Goal: Task Accomplishment & Management: Manage account settings

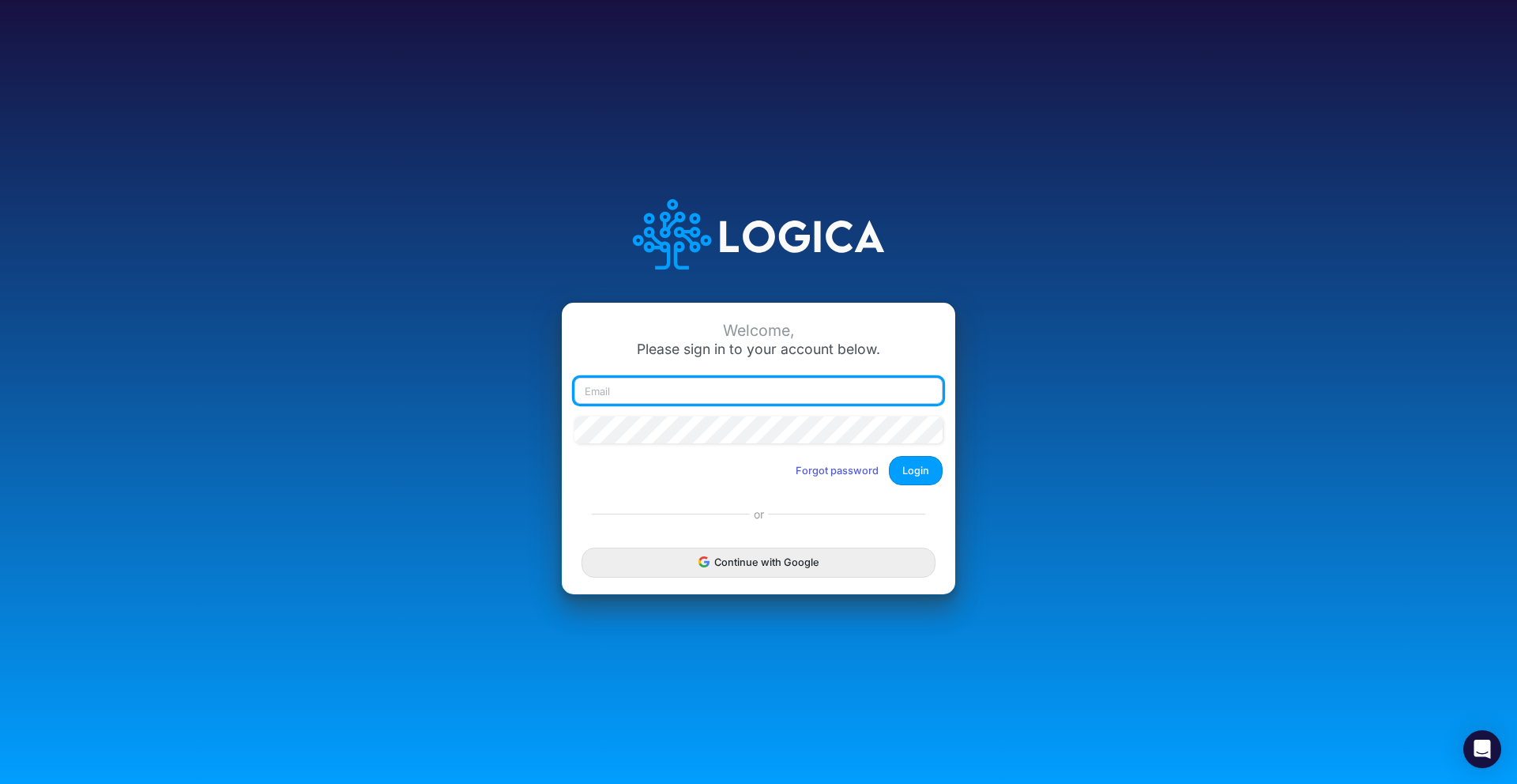
click at [863, 393] on input "email" at bounding box center [758, 391] width 368 height 27
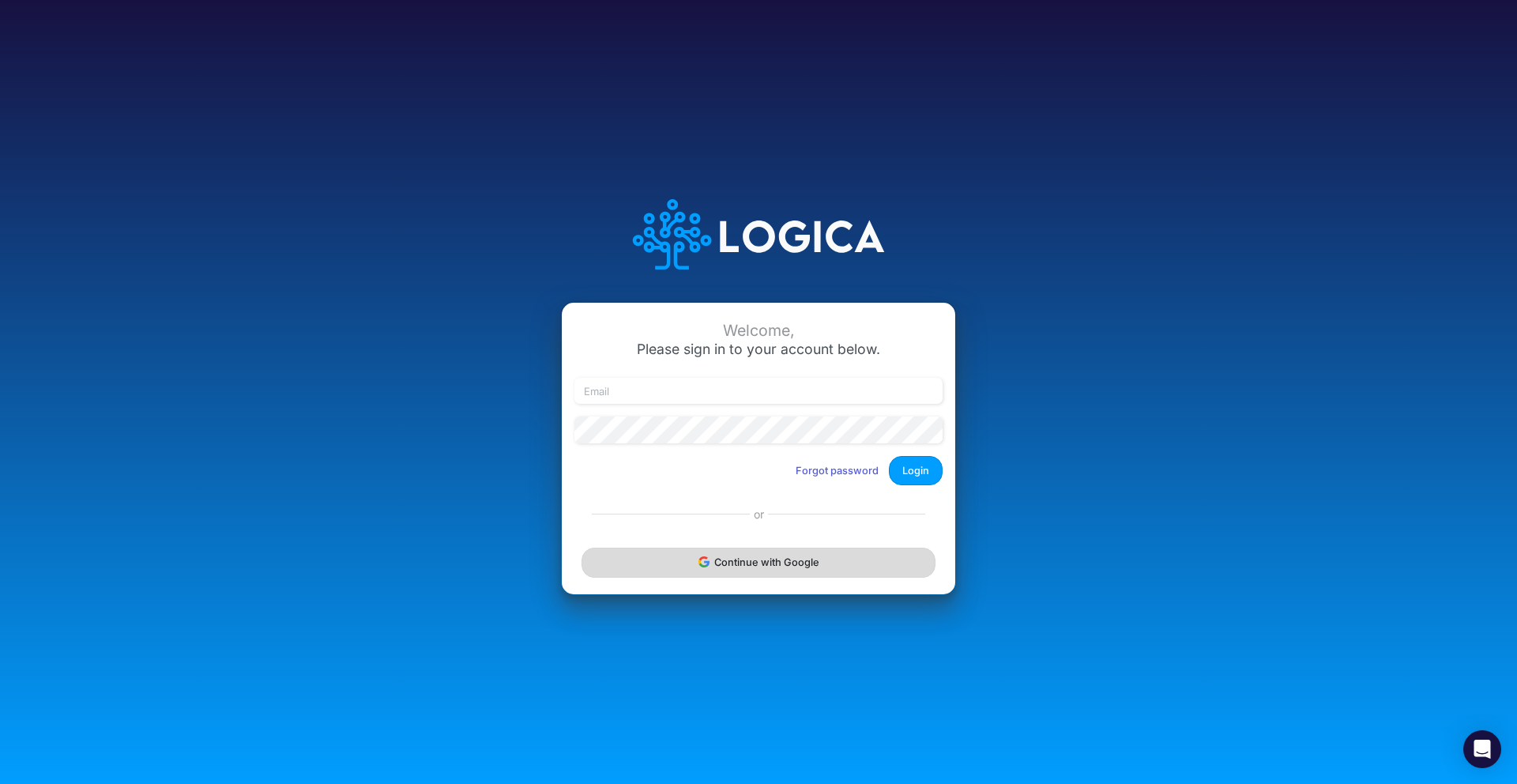
click at [839, 558] on button "Continue with Google" at bounding box center [758, 562] width 354 height 30
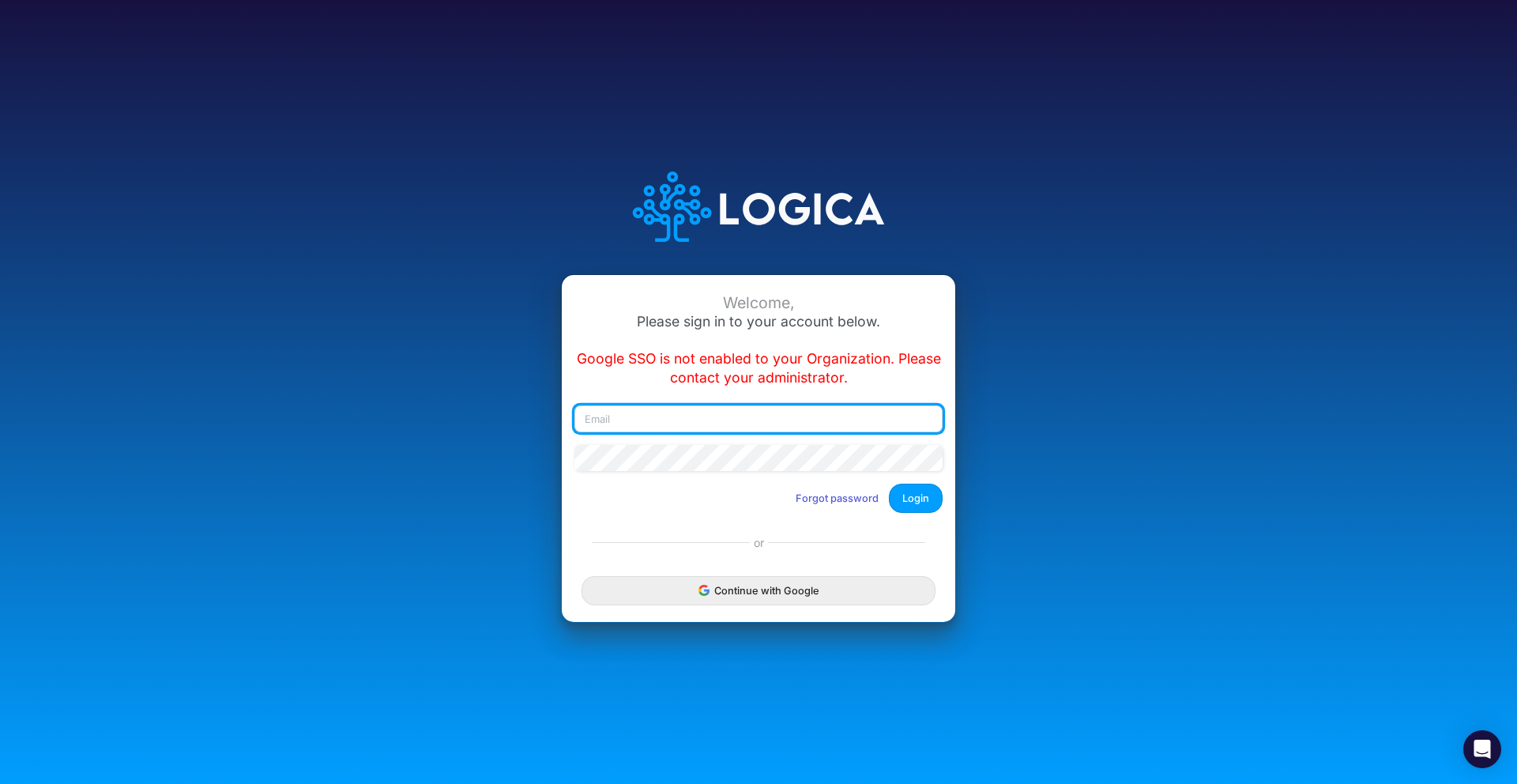
click at [832, 420] on input "email" at bounding box center [758, 418] width 368 height 27
type input "[EMAIL_ADDRESS][DOMAIN_NAME]"
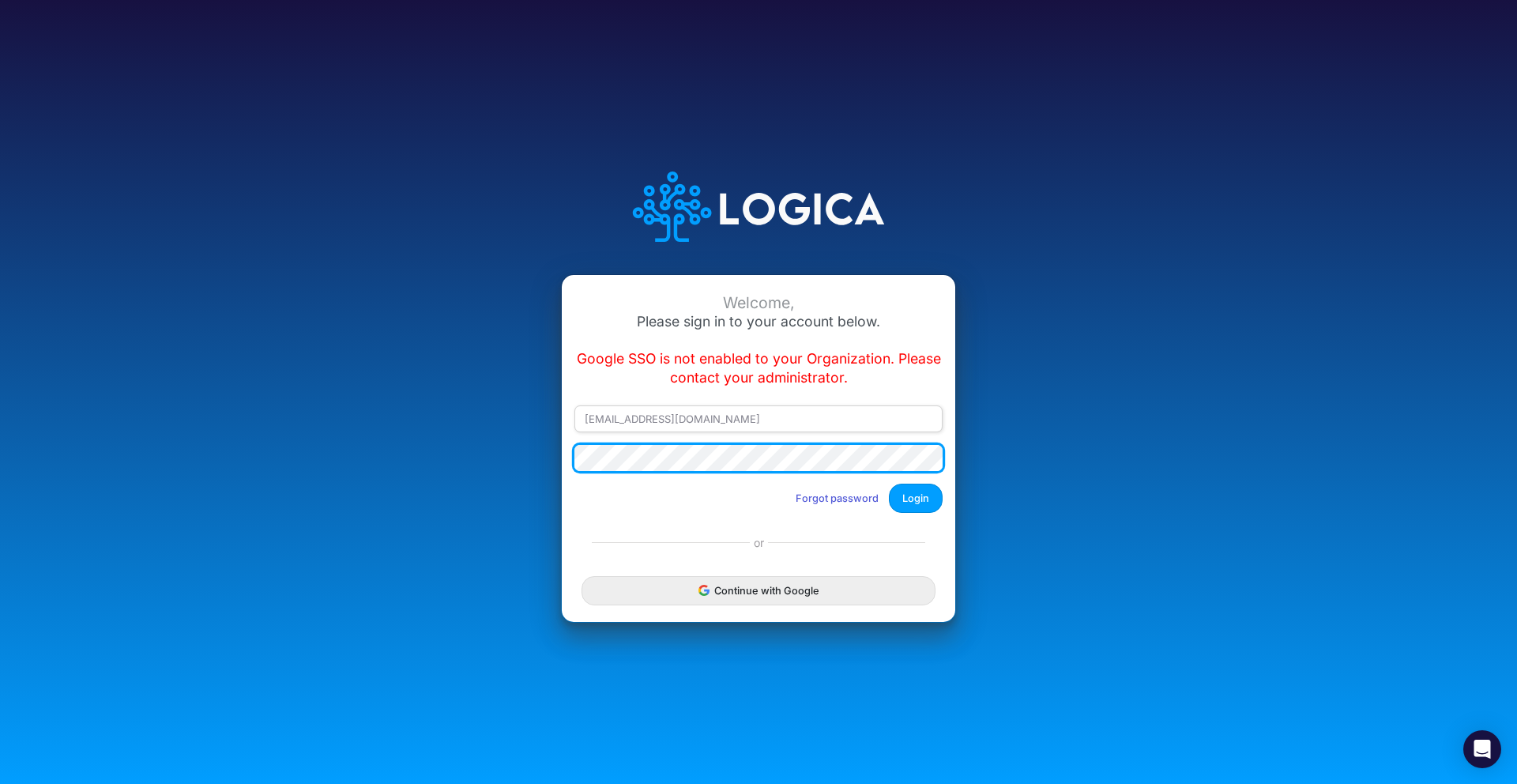
click at [888, 483] on button "Login" at bounding box center [915, 498] width 54 height 30
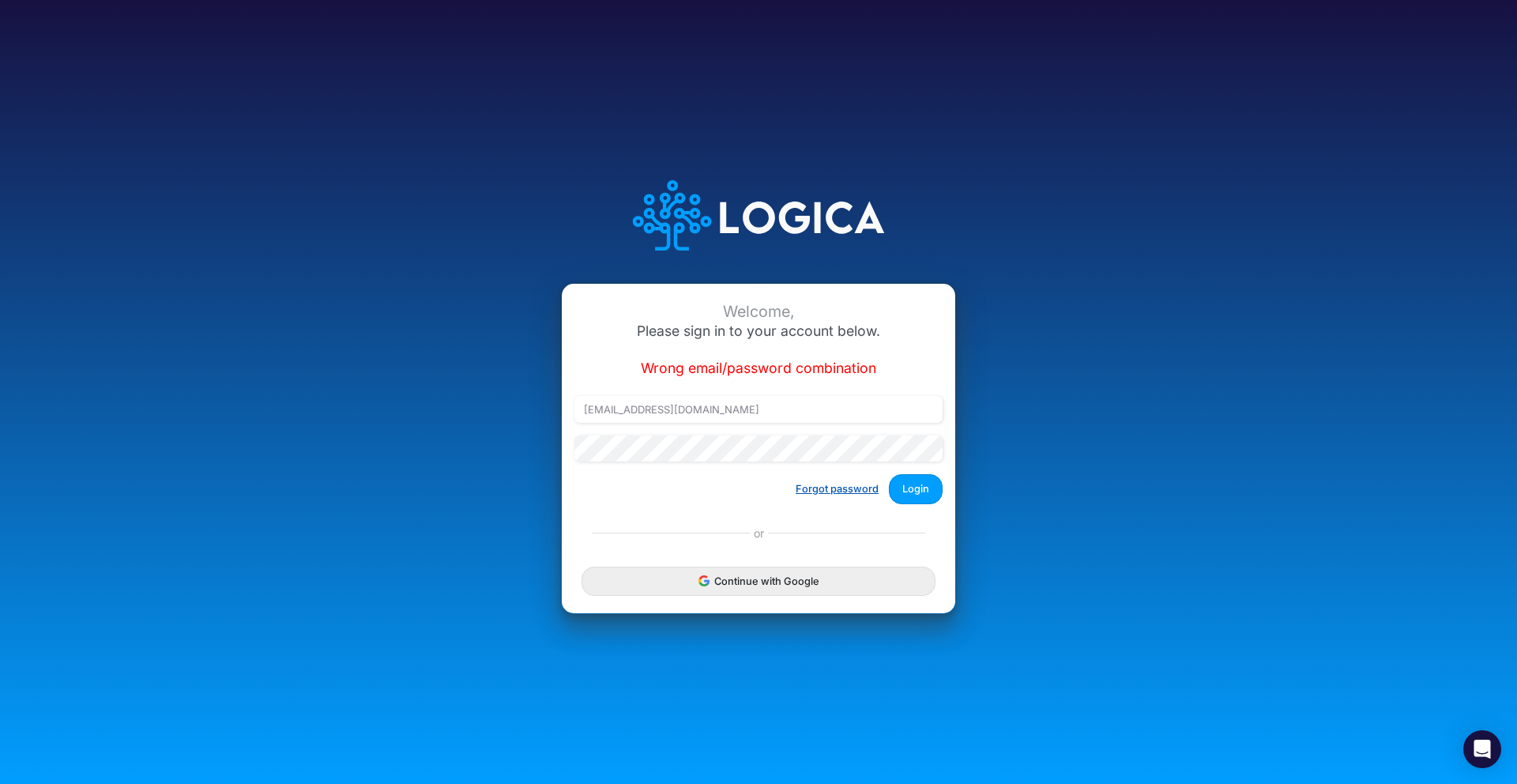
click at [856, 490] on button "Forgot password" at bounding box center [836, 488] width 103 height 26
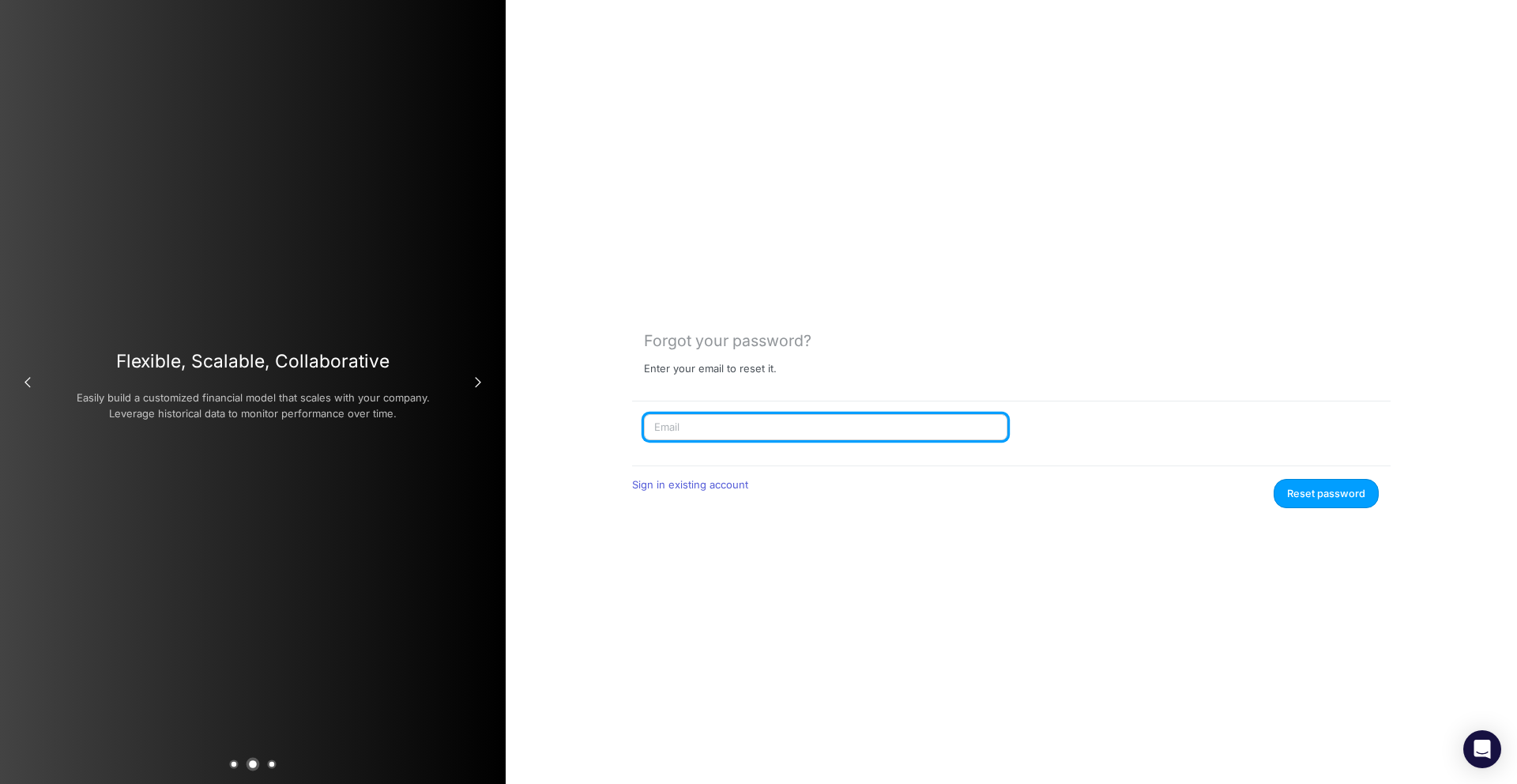
click at [829, 432] on input "text" at bounding box center [824, 427] width 363 height 27
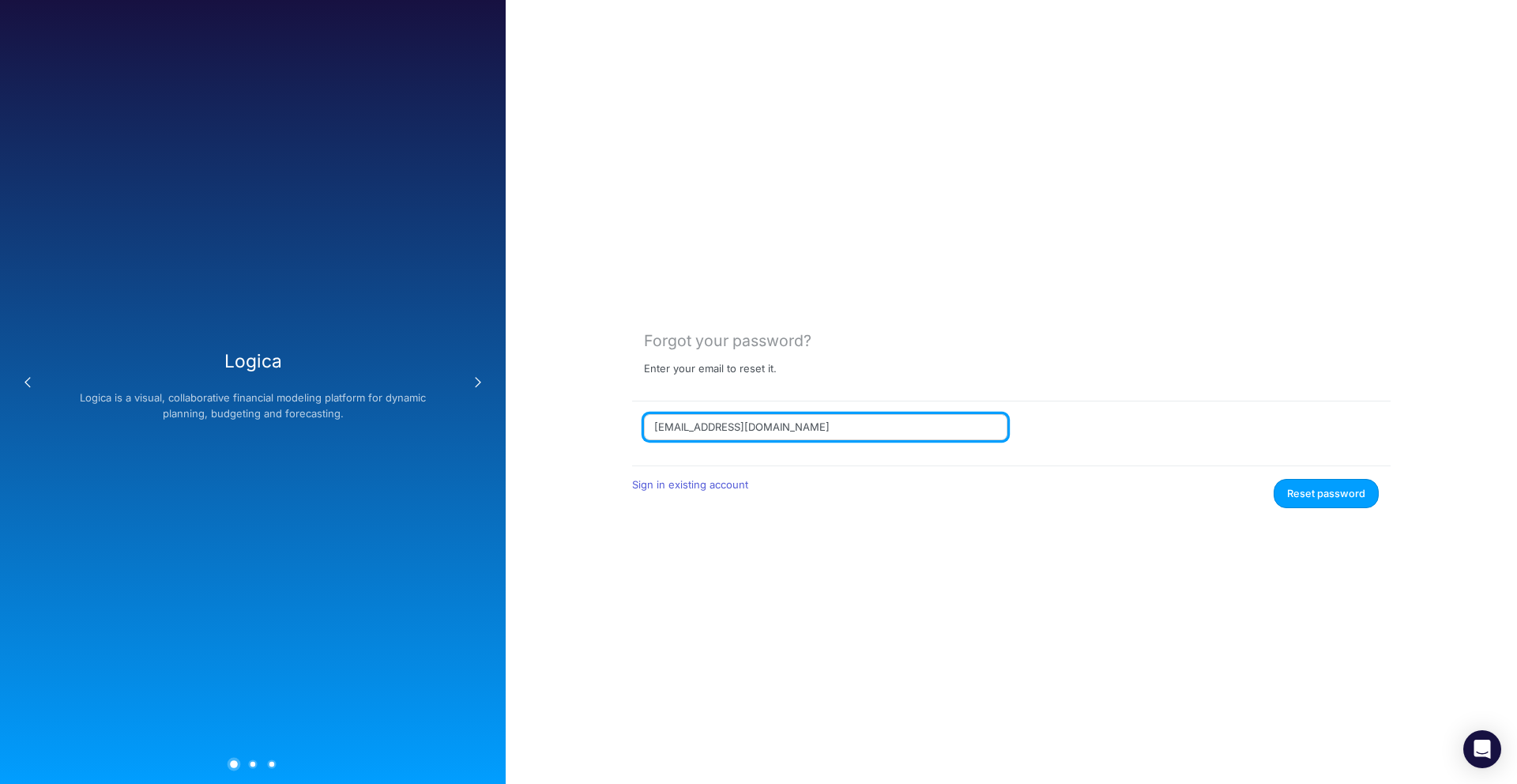
click at [1273, 479] on button "Reset password" at bounding box center [1325, 494] width 105 height 30
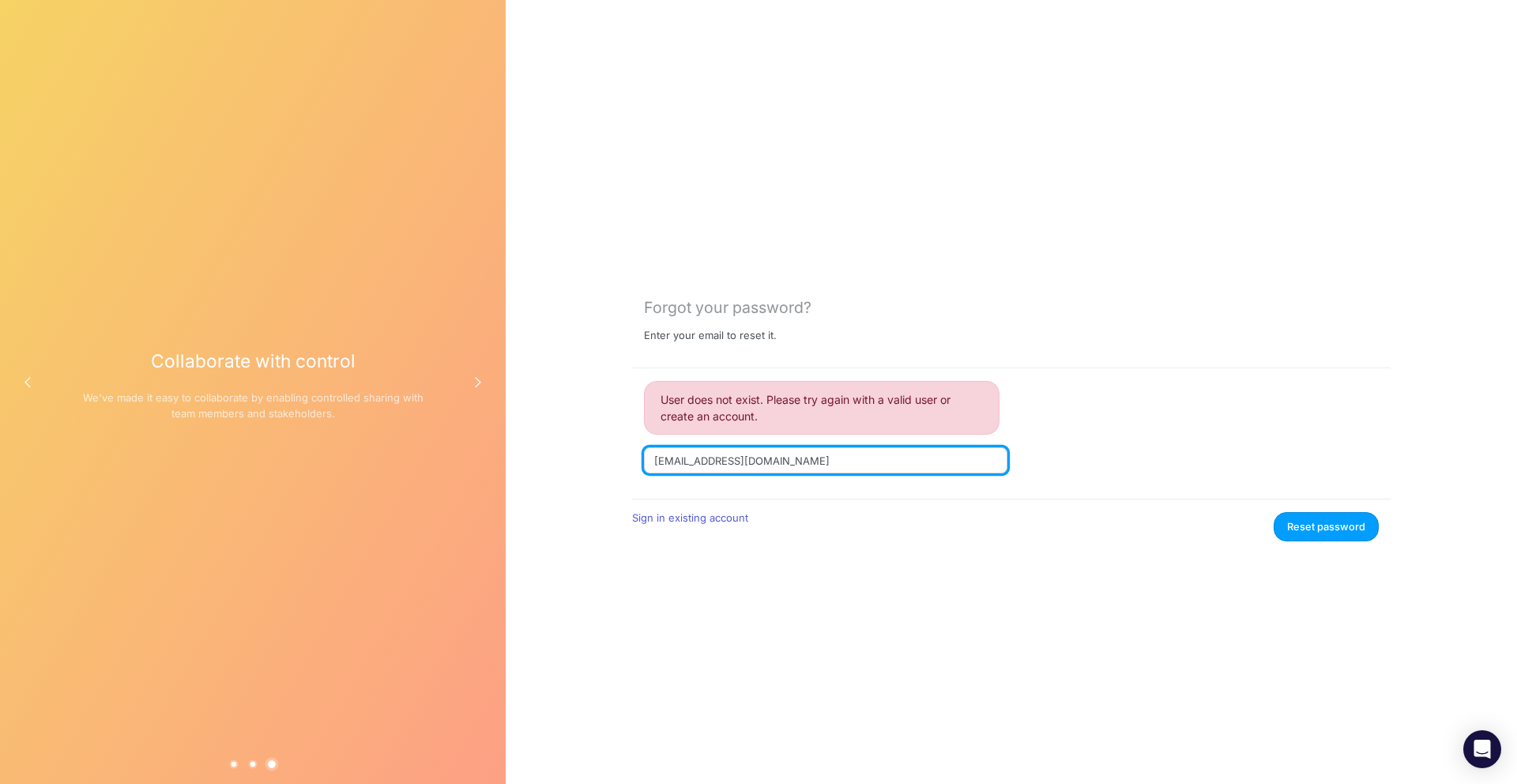
type input "[EMAIL_ADDRESS][DOMAIN_NAME]"
click at [1273, 512] on button "Reset password" at bounding box center [1325, 526] width 105 height 30
